Goal: Obtain resource: Download file/media

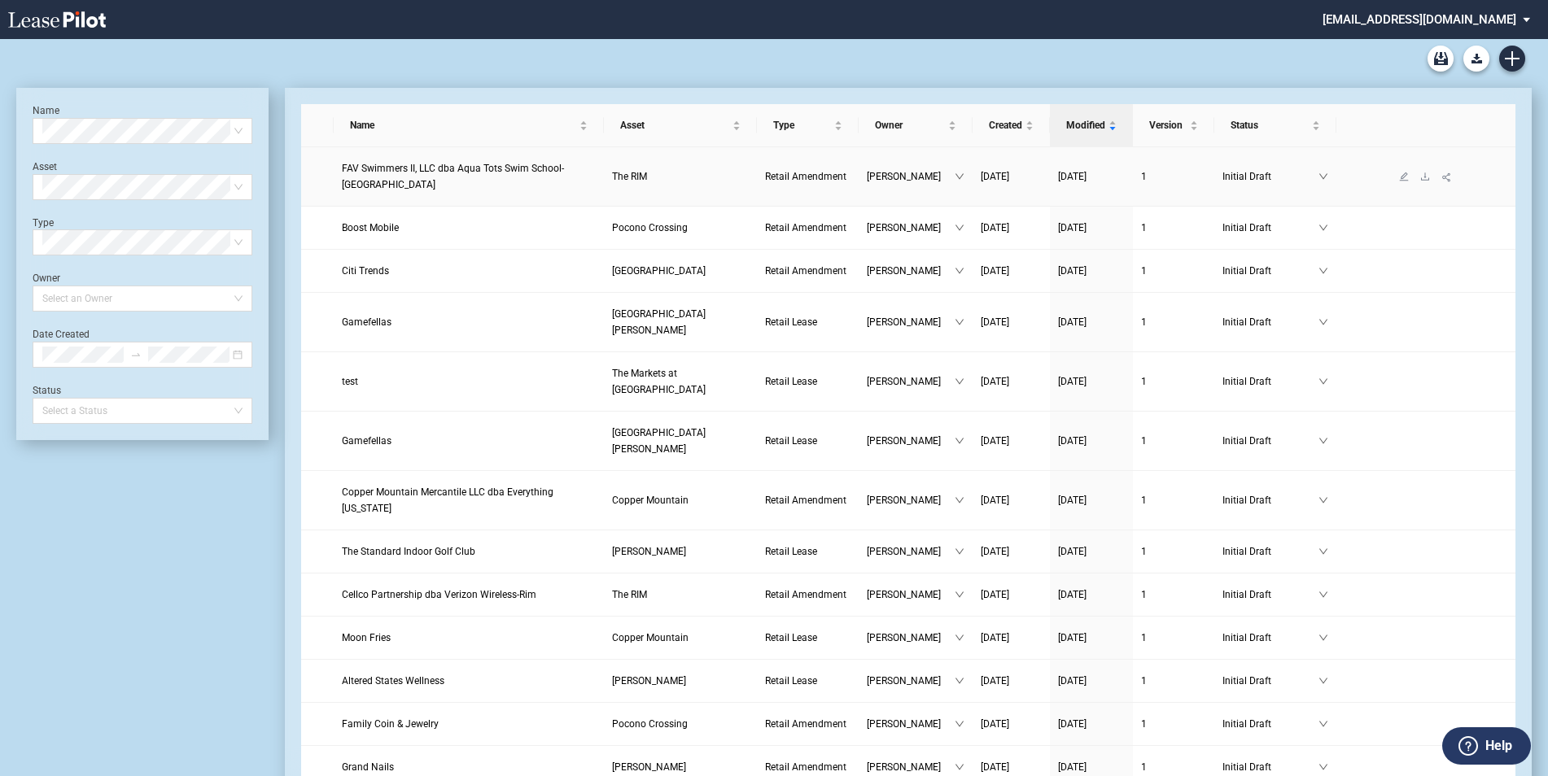
click at [509, 169] on span "FAV Swimmers II, LLC dba Aqua Tots Swim School-[GEOGRAPHIC_DATA]" at bounding box center [453, 177] width 222 height 28
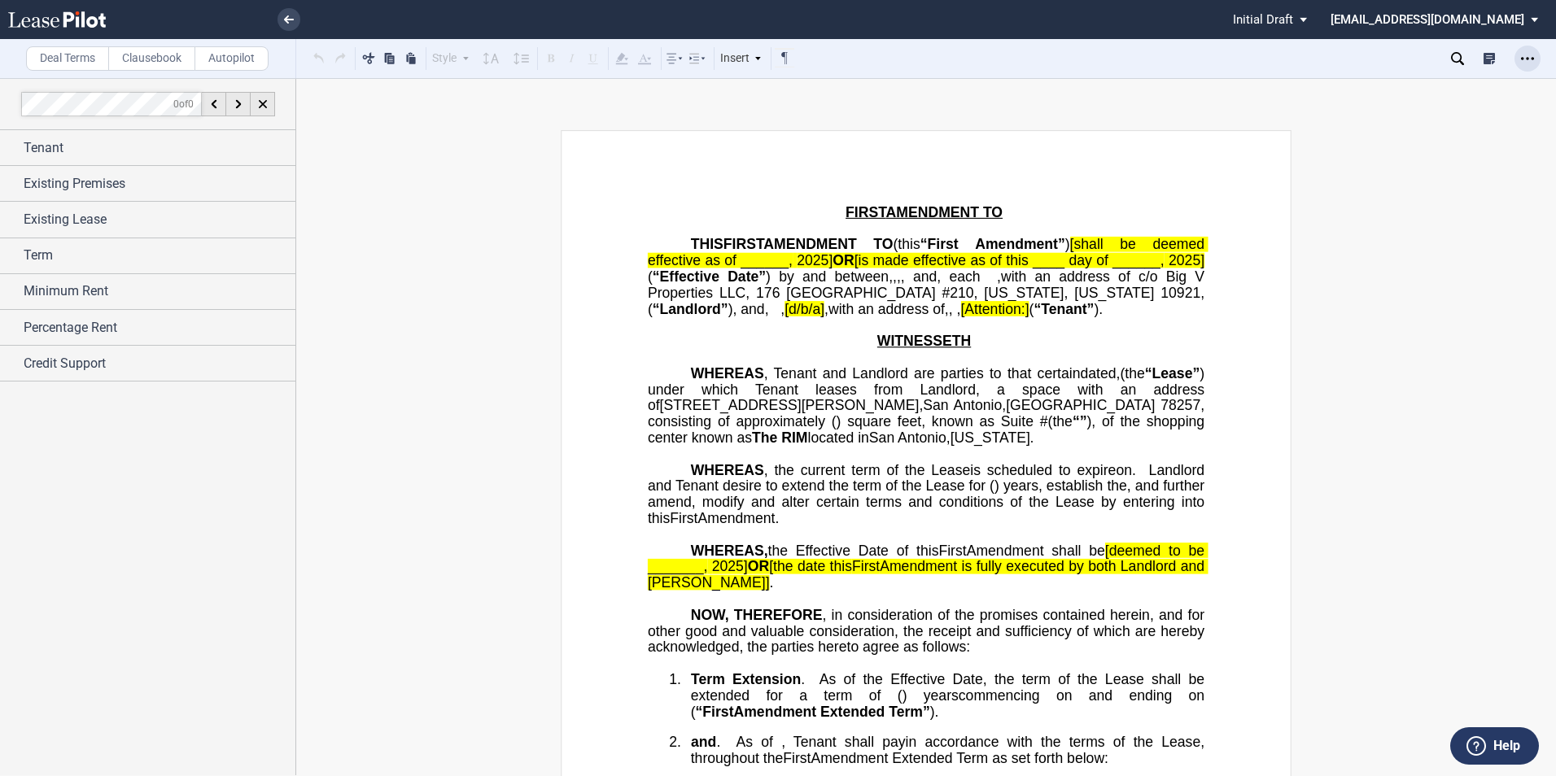
click at [1532, 56] on icon "Open Lease options menu" at bounding box center [1527, 58] width 13 height 13
click at [1391, 86] on div "Download" at bounding box center [1433, 88] width 199 height 14
